Goal: Find specific page/section: Find specific page/section

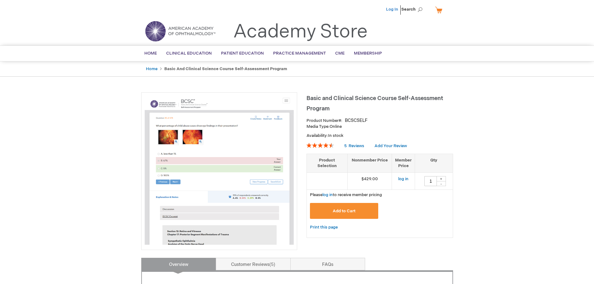
click at [392, 11] on link "Log In" at bounding box center [392, 9] width 12 height 5
click at [371, 8] on span "[PERSON_NAME]" at bounding box center [361, 9] width 35 height 5
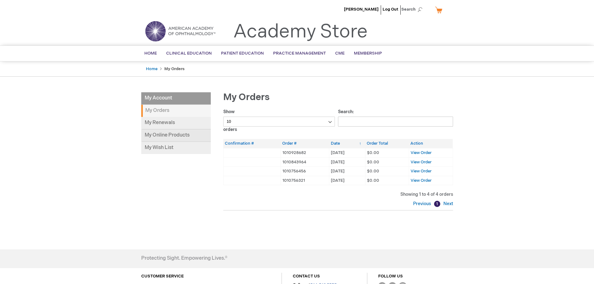
click at [149, 134] on link "My Online Products" at bounding box center [175, 135] width 69 height 12
